Goal: Entertainment & Leisure: Consume media (video, audio)

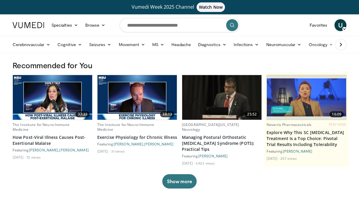
click at [344, 28] on icon at bounding box center [345, 29] width 4 height 4
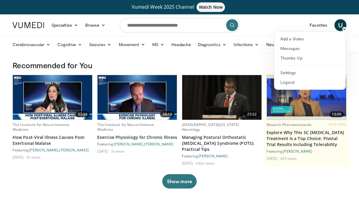
click at [191, 63] on h3 "Recommended for You" at bounding box center [180, 66] width 334 height 10
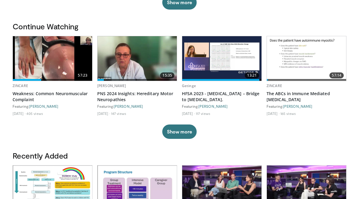
scroll to position [180, 0]
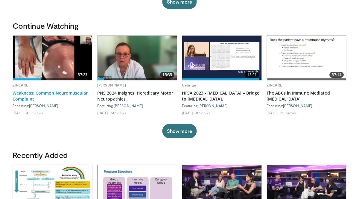
click at [51, 90] on link "Weakness: Common Neuromuscular Complaint" at bounding box center [53, 96] width 80 height 12
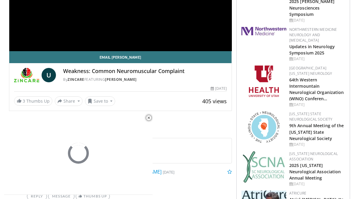
scroll to position [168, 0]
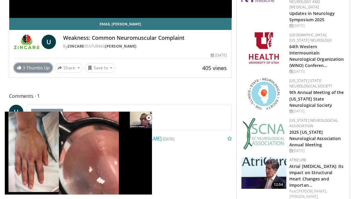
click at [26, 68] on link "3 Thumbs Up" at bounding box center [33, 67] width 38 height 9
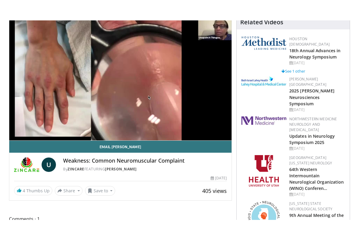
scroll to position [66, 0]
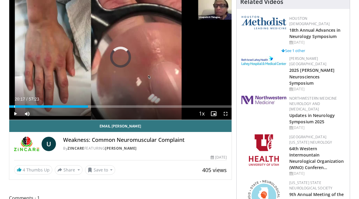
drag, startPoint x: 88, startPoint y: 105, endPoint x: 5, endPoint y: 105, distance: 82.4
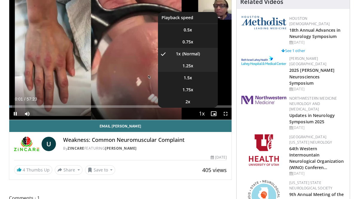
click at [186, 67] on span "1.25x" at bounding box center [188, 66] width 11 height 6
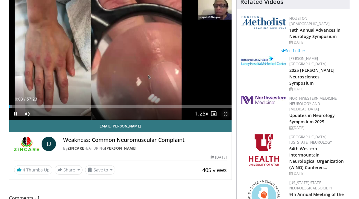
click at [225, 113] on span "Video Player" at bounding box center [226, 114] width 12 height 12
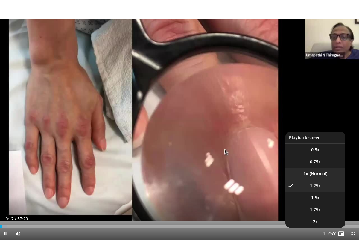
click at [315, 175] on li "1x" at bounding box center [316, 173] width 60 height 12
click at [317, 187] on span "1.25x" at bounding box center [315, 185] width 11 height 6
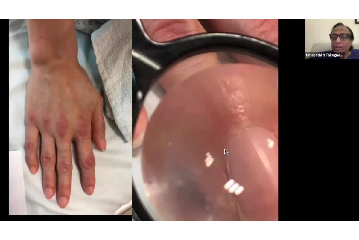
click at [318, 182] on div "10 seconds Tap to unmute" at bounding box center [179, 119] width 359 height 239
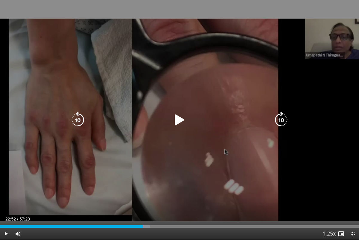
click at [335, 175] on div "10 seconds Tap to unmute" at bounding box center [179, 119] width 359 height 239
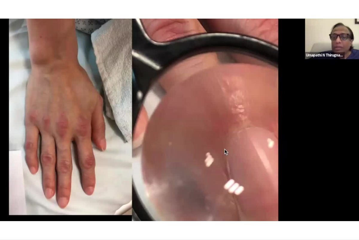
click at [287, 182] on div "10 seconds Tap to unmute" at bounding box center [179, 119] width 359 height 239
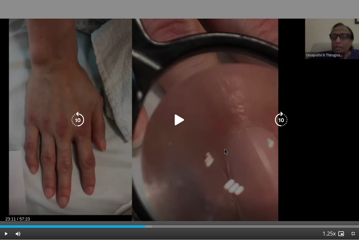
click at [295, 182] on div "10 seconds Tap to unmute" at bounding box center [179, 119] width 359 height 239
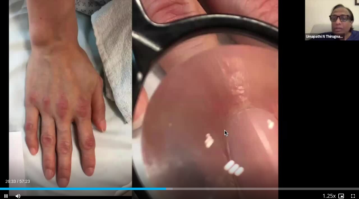
scroll to position [26, 0]
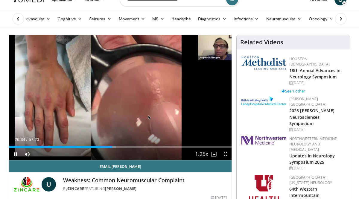
click at [167, 72] on div "10 seconds Tap to unmute" at bounding box center [120, 97] width 223 height 125
